Goal: Task Accomplishment & Management: Use online tool/utility

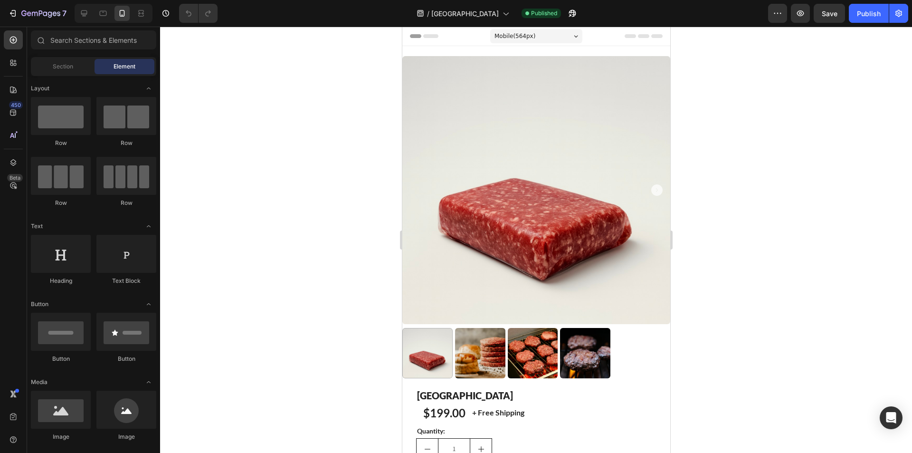
click at [372, 430] on div at bounding box center [536, 240] width 752 height 426
click at [218, 386] on div at bounding box center [536, 240] width 752 height 426
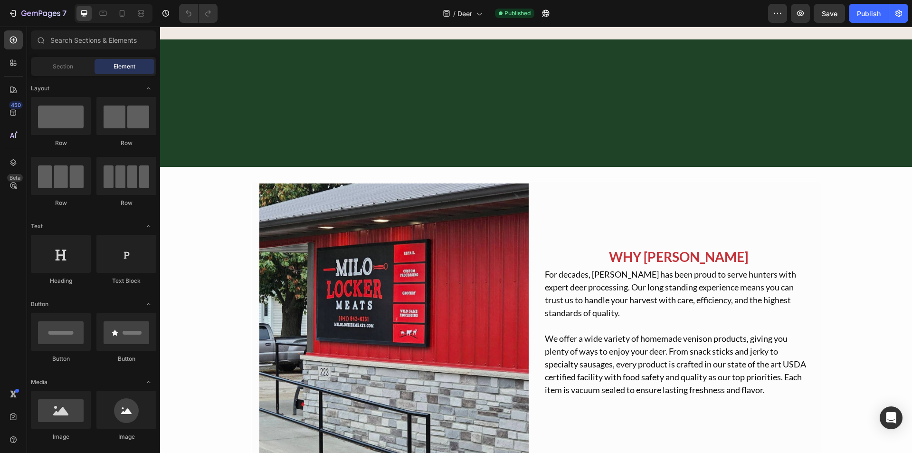
scroll to position [705, 0]
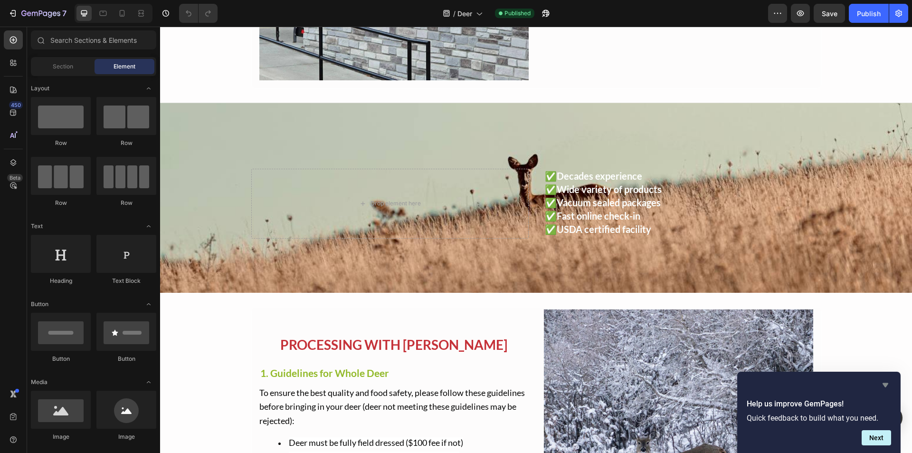
click at [884, 387] on icon "Hide survey" at bounding box center [884, 384] width 11 height 11
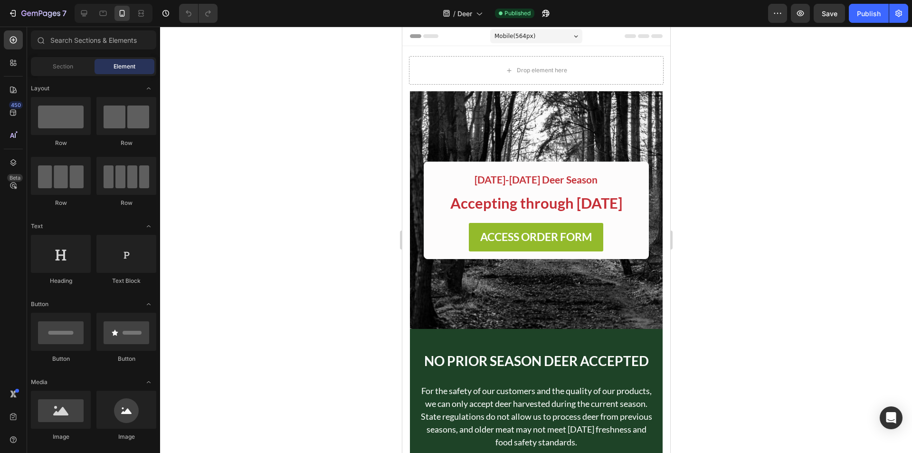
click at [909, 167] on div at bounding box center [536, 240] width 752 height 426
click at [911, 143] on div at bounding box center [536, 240] width 752 height 426
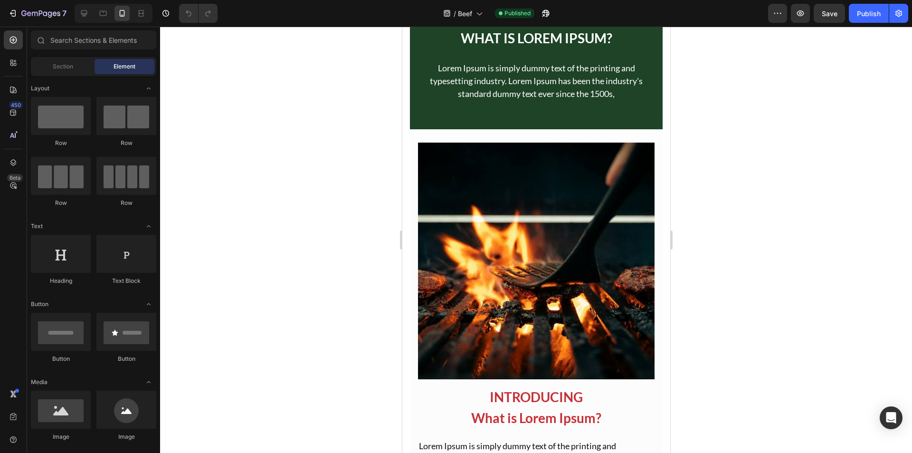
scroll to position [950, 0]
